Goal: Task Accomplishment & Management: Manage account settings

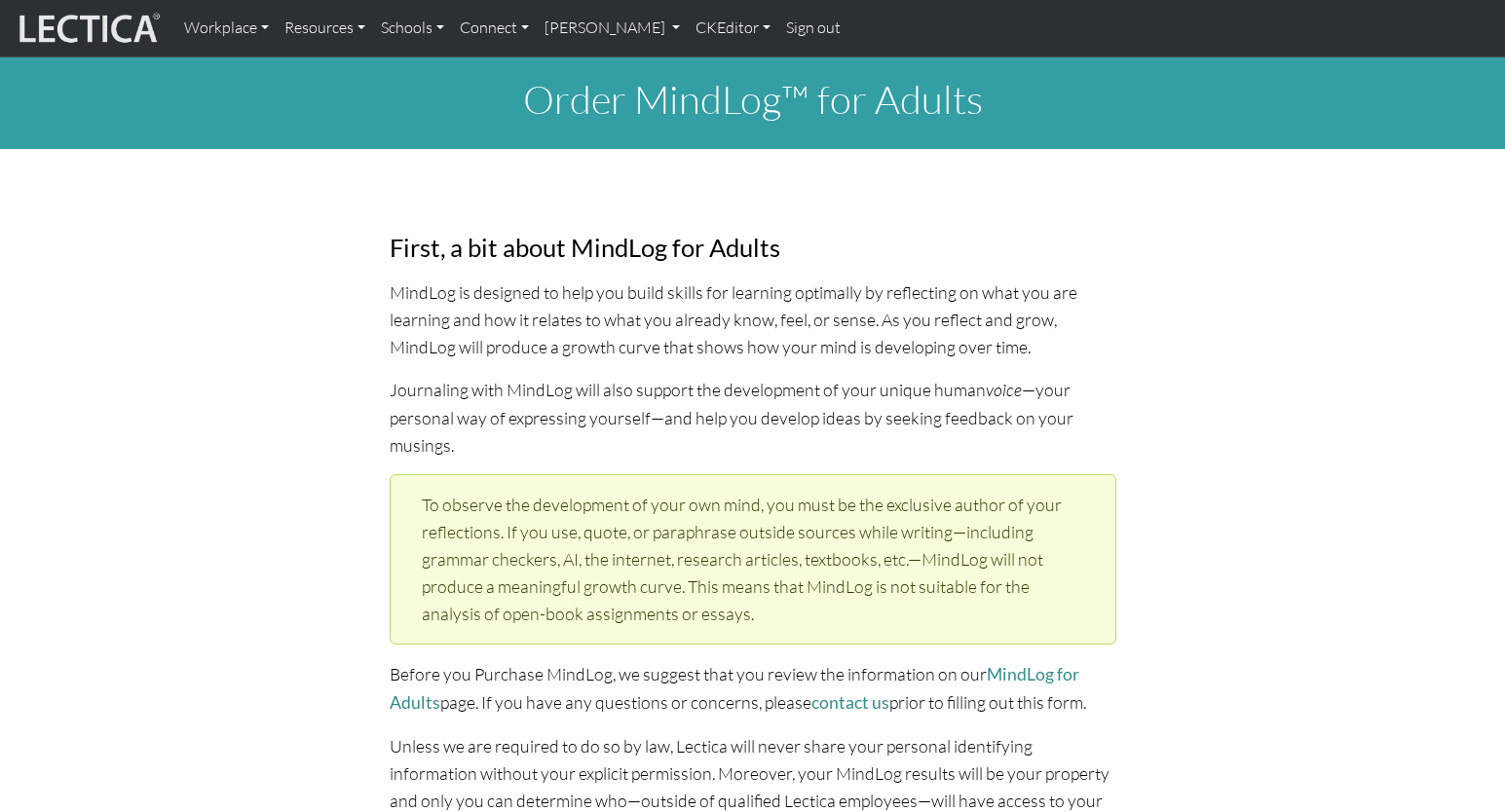
select select "1952"
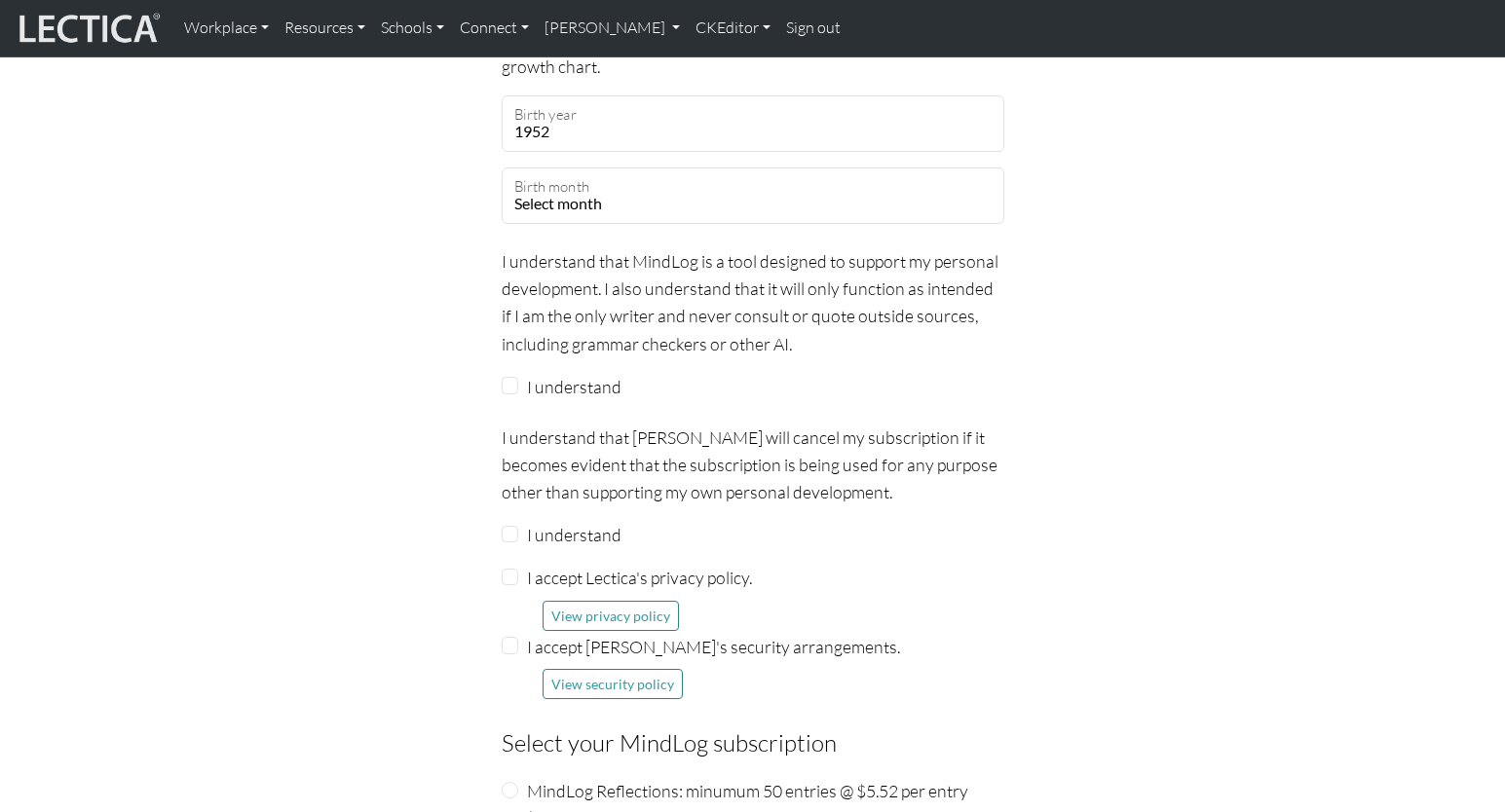
scroll to position [1888, 0]
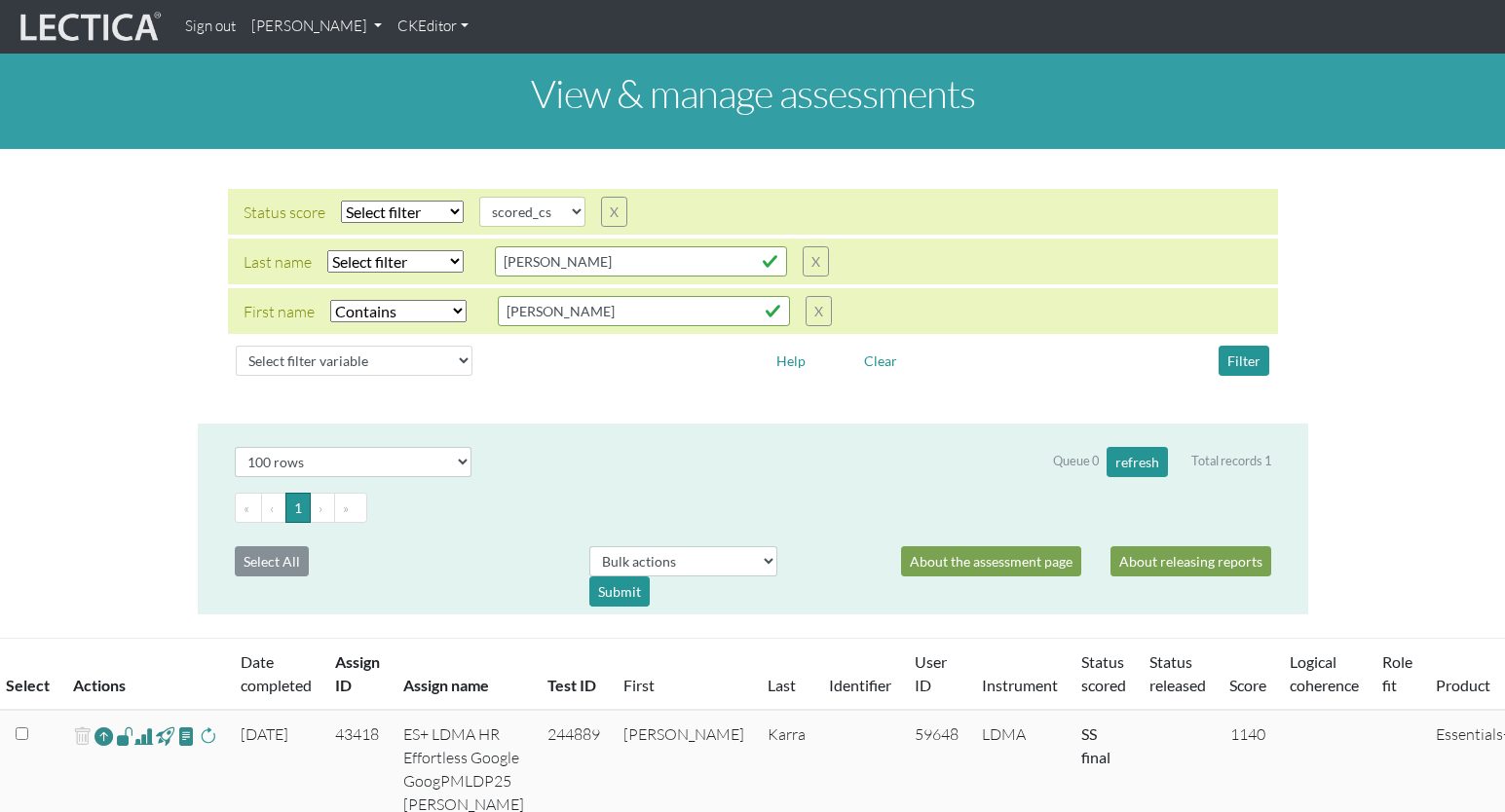
select select
select select "scored_cs"
select select "icontains"
select select "100"
click at [317, 24] on link "[PERSON_NAME]" at bounding box center [316, 27] width 146 height 38
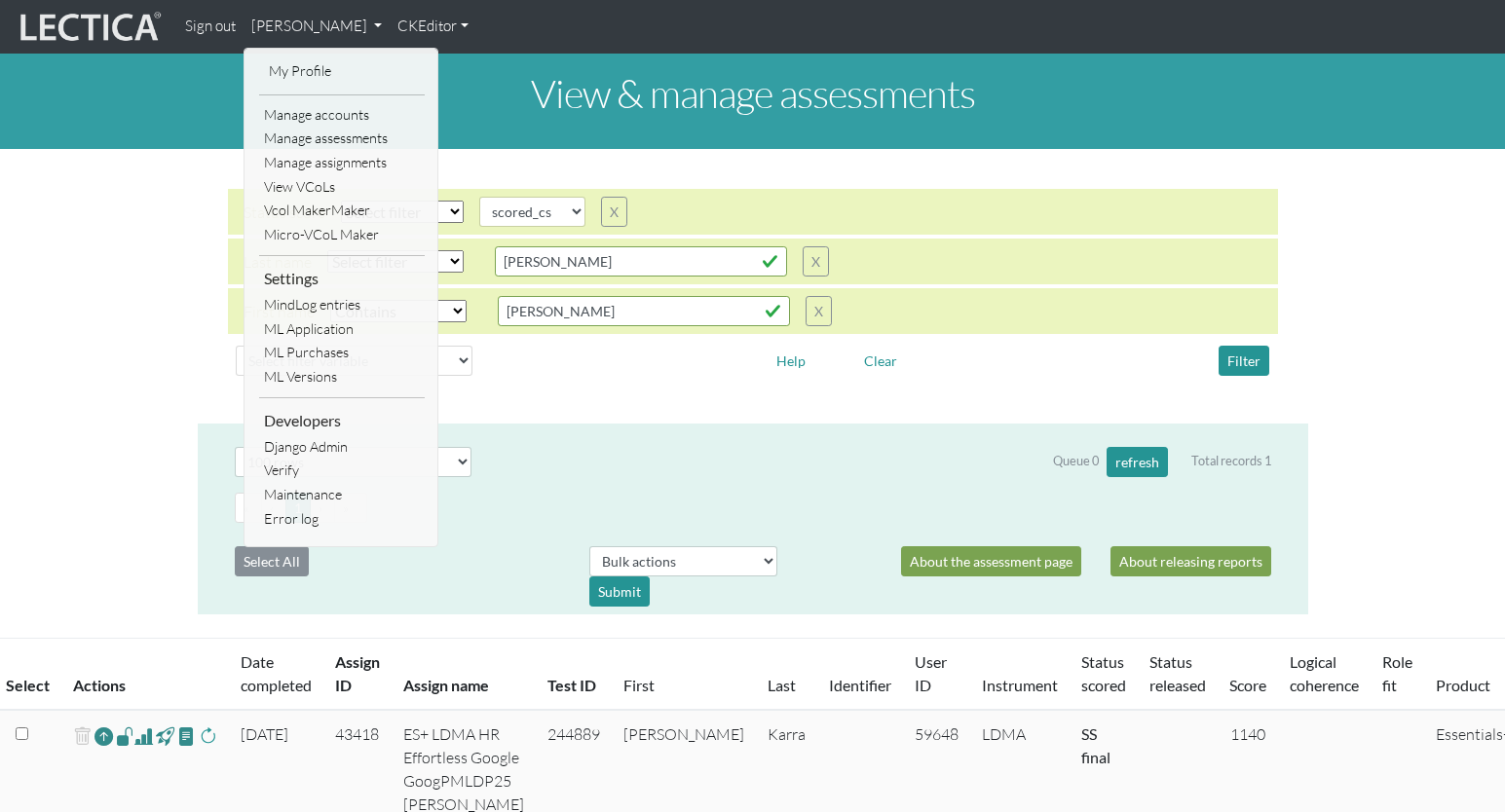
click at [320, 151] on link "Manage assignments" at bounding box center [342, 163] width 166 height 25
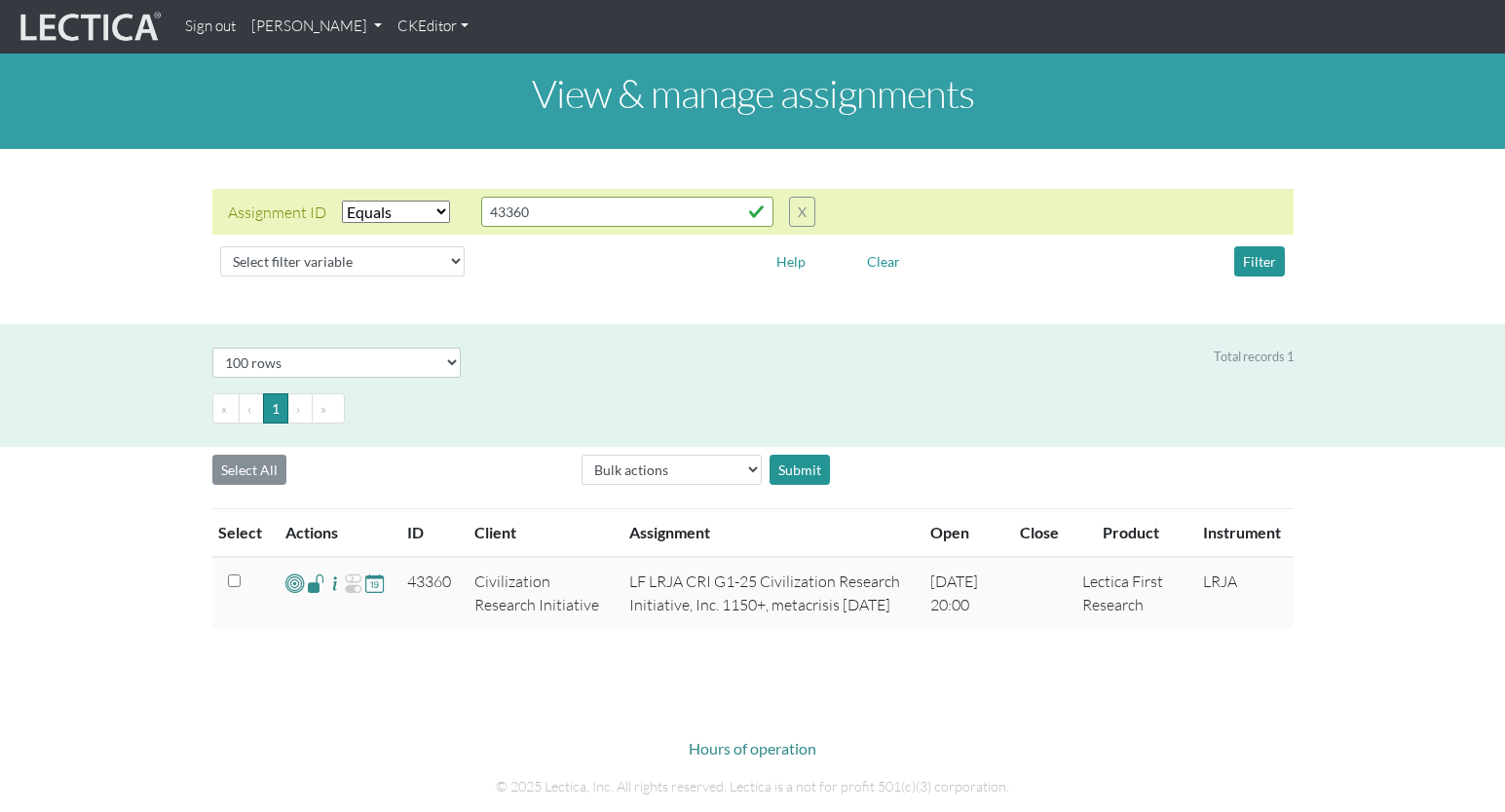
select select "equal"
select select "100"
